Goal: Task Accomplishment & Management: Complete application form

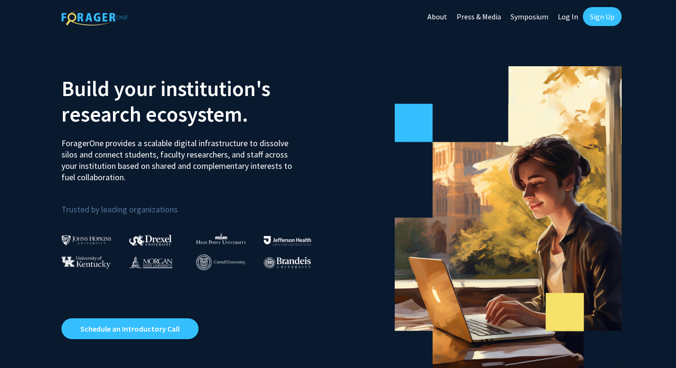
click at [591, 15] on link "Sign Up" at bounding box center [602, 16] width 39 height 19
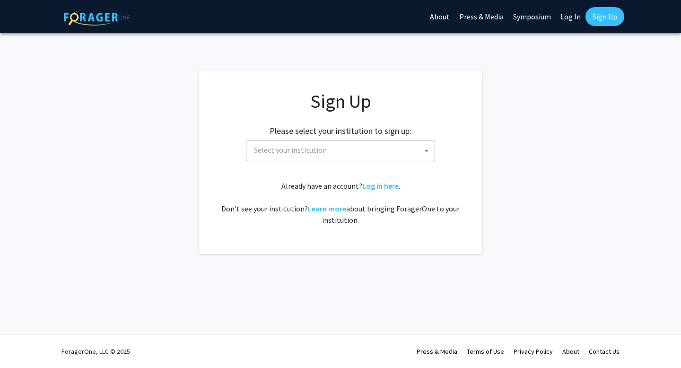
click at [314, 168] on div "Sign Up Please select your institution to sign up: [GEOGRAPHIC_DATA] [GEOGRAPHI…" at bounding box center [340, 158] width 246 height 136
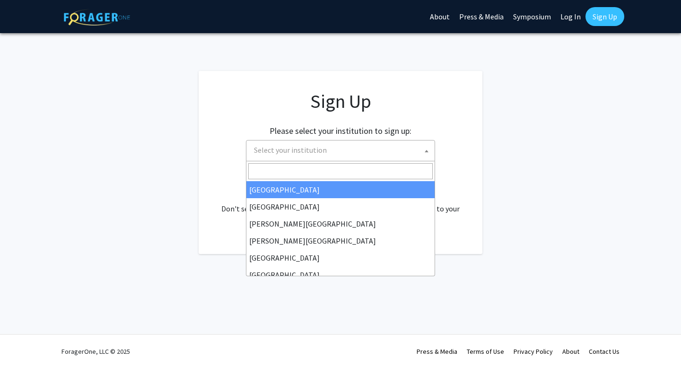
click at [314, 156] on span "Select your institution" at bounding box center [342, 149] width 184 height 19
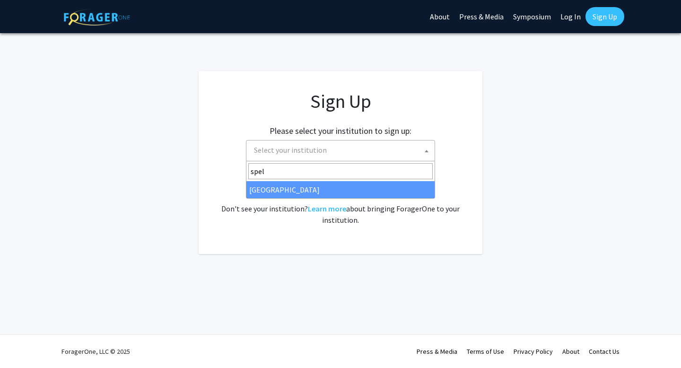
type input "spel"
select select "4"
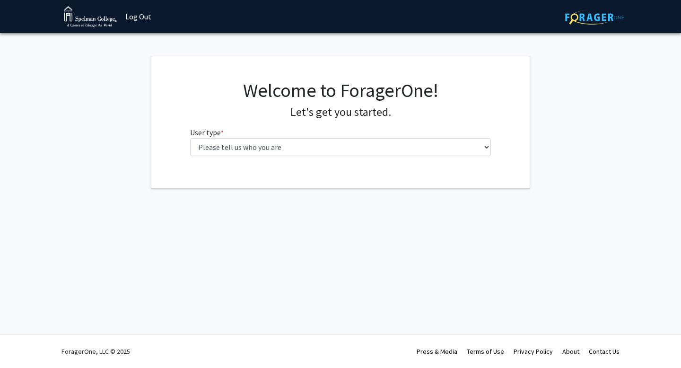
click at [322, 137] on fg-select "User type * required Please tell us who you are Undergraduate Student Master's …" at bounding box center [340, 141] width 301 height 29
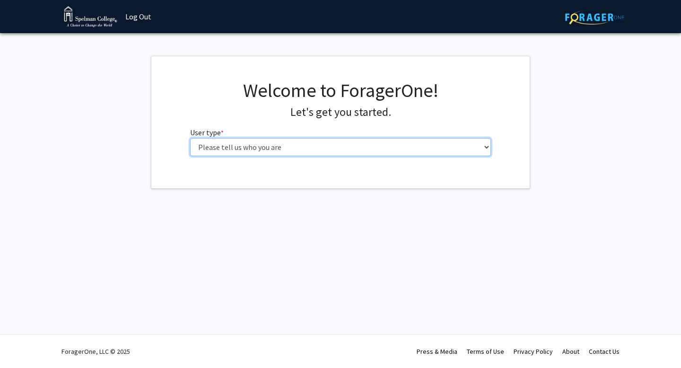
click at [322, 141] on select "Please tell us who you are Undergraduate Student Master's Student Doctoral Cand…" at bounding box center [340, 147] width 301 height 18
select select "1: undergrad"
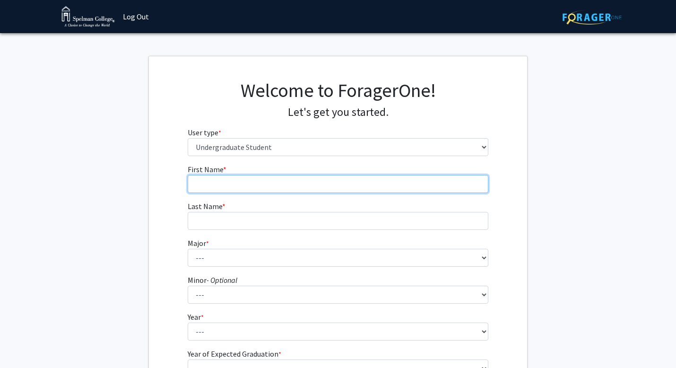
click at [315, 180] on input "First Name * required" at bounding box center [338, 184] width 301 height 18
type input "Kymali"
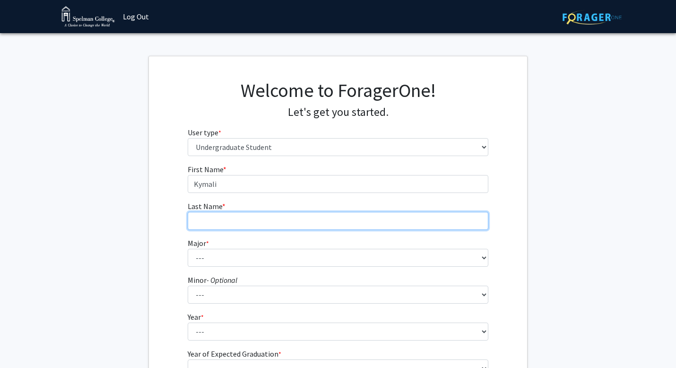
type input "Pierre"
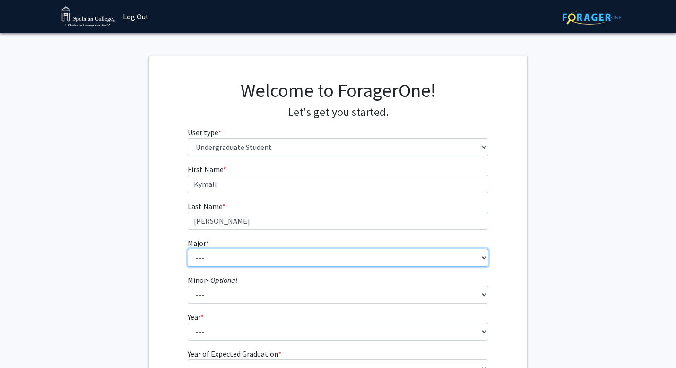
click at [278, 252] on select "--- Art Art History Biochemistry Biology Chemistry Comparative Women’s Studies …" at bounding box center [338, 258] width 301 height 18
select select "11: 257"
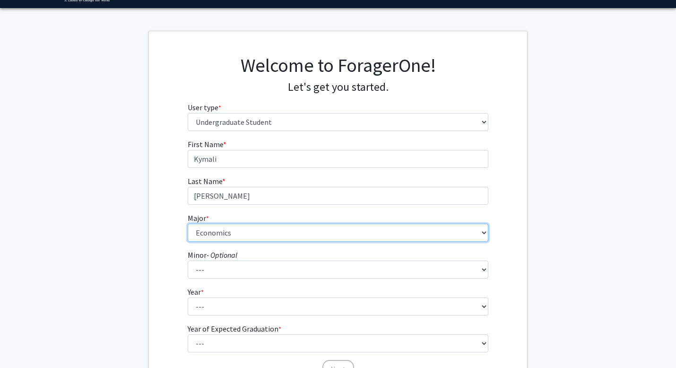
scroll to position [62, 0]
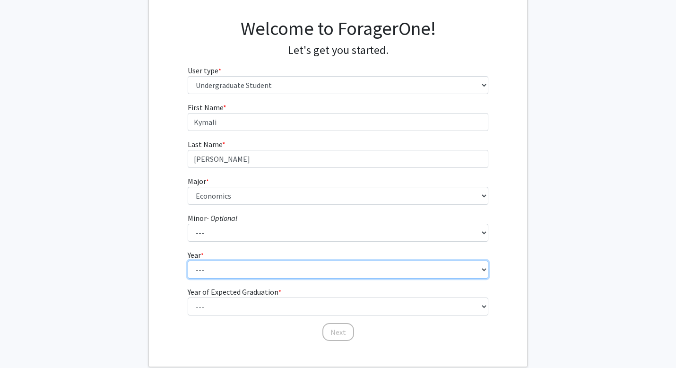
click at [226, 273] on select "--- First-year Sophomore Junior Senior Postbaccalaureate Certificate" at bounding box center [338, 269] width 301 height 18
select select "2: sophomore"
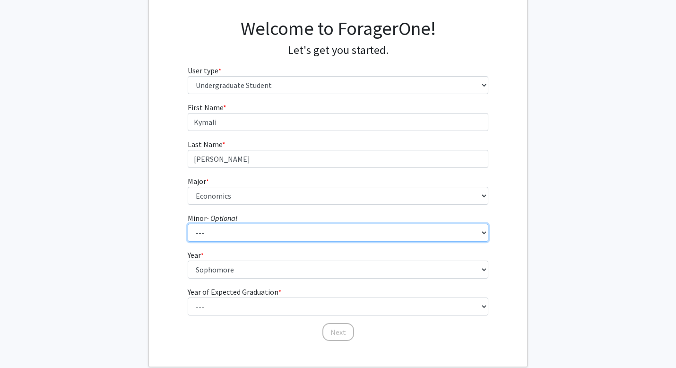
click at [231, 232] on select "--- African Diaspora Studies Anthropology Art History Asian Studies Biochemistr…" at bounding box center [338, 233] width 301 height 18
select select "13: 137"
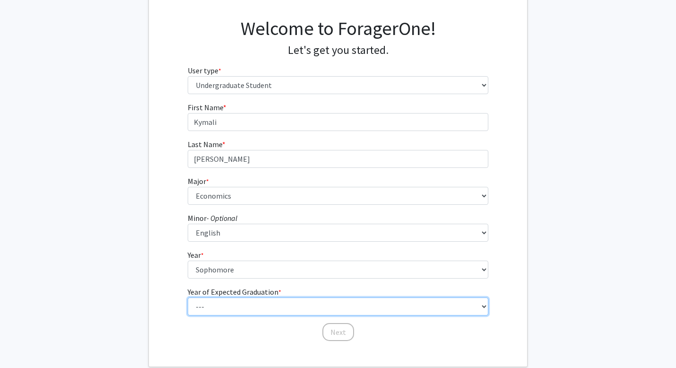
click at [228, 302] on select "--- 2025 2026 2027 2028 2029 2030 2031 2032 2033 2034" at bounding box center [338, 306] width 301 height 18
select select "4: 2028"
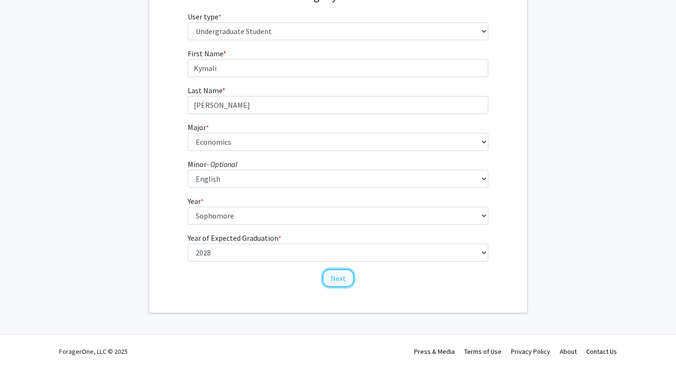
click at [339, 282] on button "Next" at bounding box center [338, 278] width 32 height 18
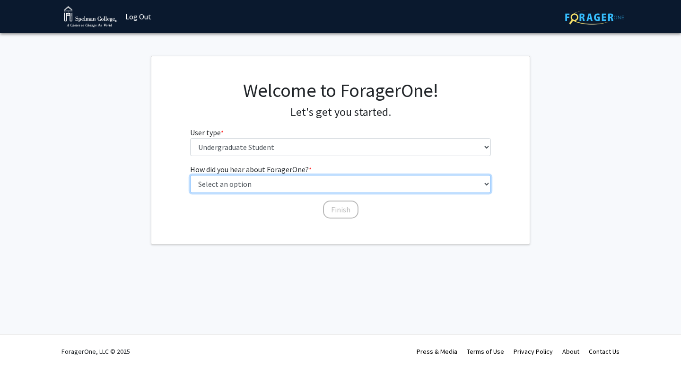
click at [313, 184] on select "Select an option Peer/student recommendation Faculty/staff recommendation Unive…" at bounding box center [340, 184] width 301 height 18
select select "4: university_email"
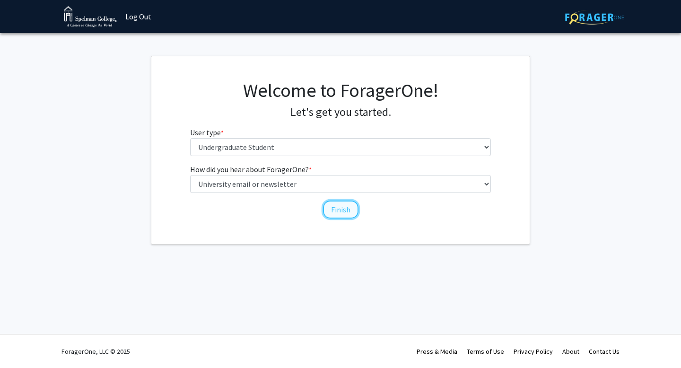
click at [330, 216] on button "Finish" at bounding box center [340, 209] width 35 height 18
